Goal: Find specific page/section: Find specific page/section

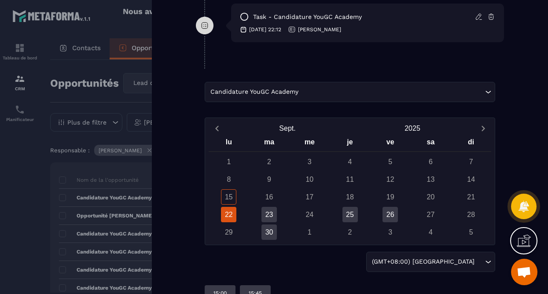
scroll to position [796, 0]
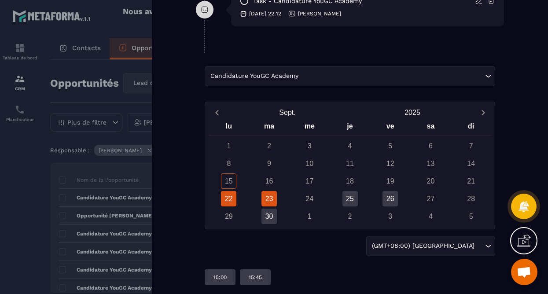
click at [272, 195] on div "23" at bounding box center [268, 198] width 15 height 15
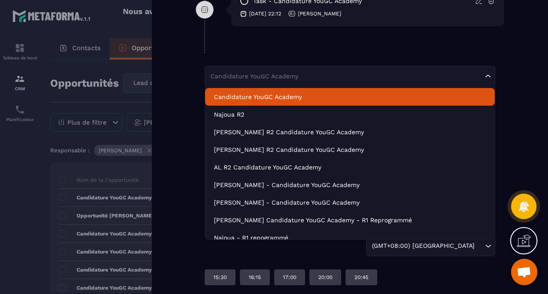
click at [353, 81] on input "Search for option" at bounding box center [345, 76] width 275 height 9
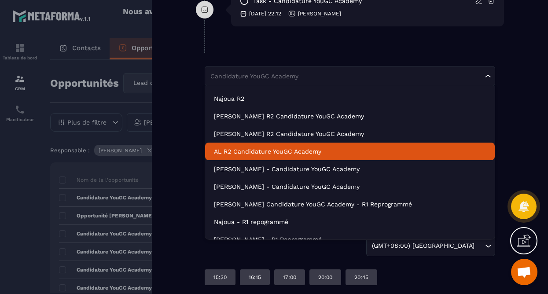
scroll to position [27, 0]
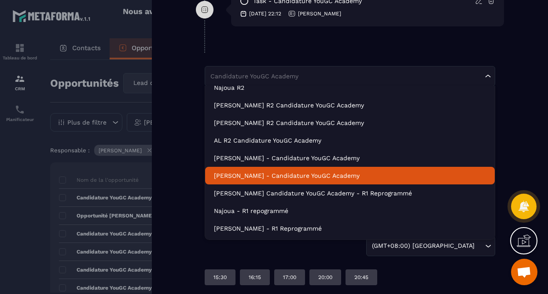
click at [309, 176] on p "[PERSON_NAME] - Candidature YouGC Academy" at bounding box center [350, 175] width 272 height 9
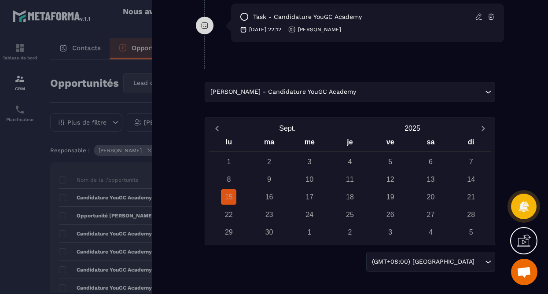
scroll to position [780, 0]
click at [358, 93] on input "Search for option" at bounding box center [420, 92] width 125 height 10
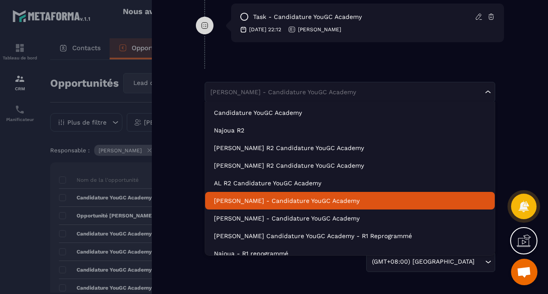
click at [289, 194] on li "[PERSON_NAME] - Candidature YouGC Academy" at bounding box center [350, 201] width 290 height 18
click at [333, 91] on input "Search for option" at bounding box center [345, 92] width 275 height 9
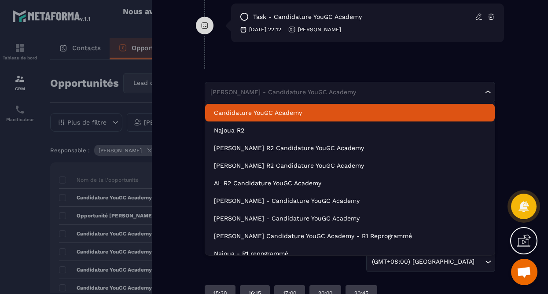
click at [315, 119] on li "Candidature YouGC Academy" at bounding box center [350, 113] width 290 height 18
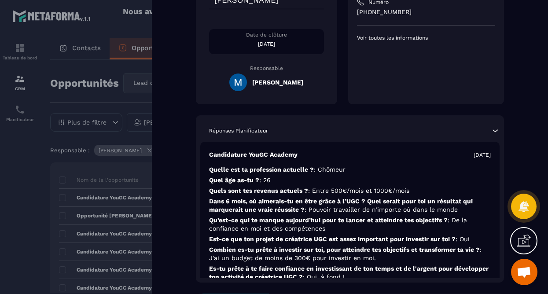
scroll to position [0, 0]
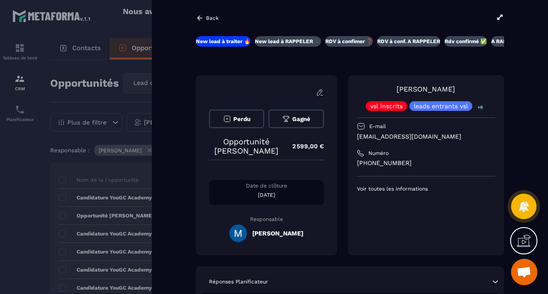
click at [204, 18] on div "Back" at bounding box center [207, 18] width 23 height 8
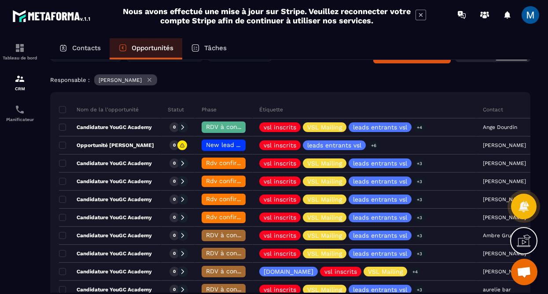
scroll to position [74, 0]
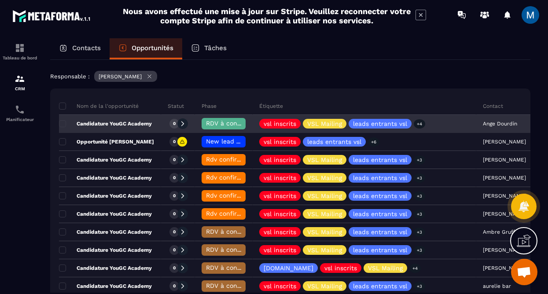
click at [141, 127] on div "Candidature YouGC Academy" at bounding box center [110, 124] width 102 height 18
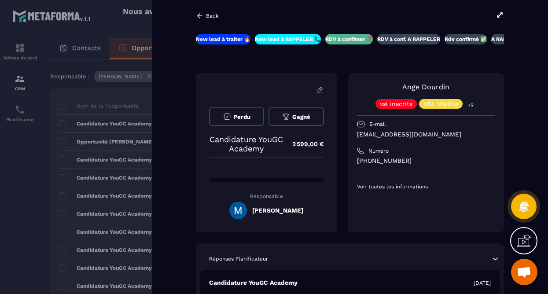
scroll to position [144, 0]
